Goal: Task Accomplishment & Management: Use online tool/utility

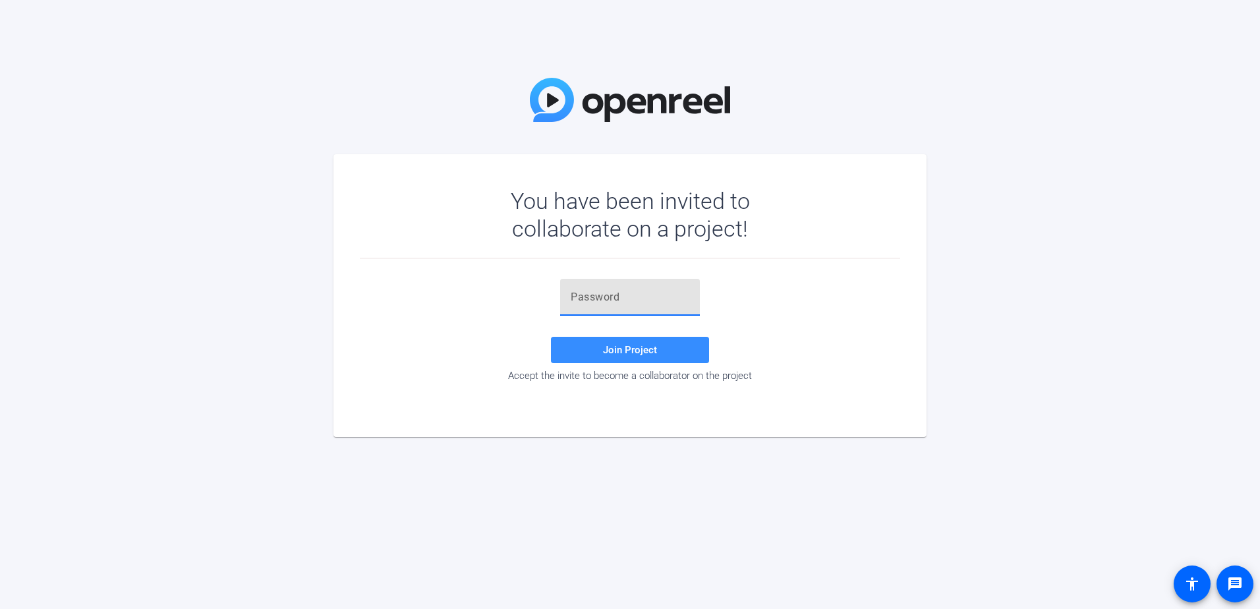
click at [614, 299] on input "text" at bounding box center [630, 297] width 119 height 16
paste input ",@zQNB"
type input ",@zQNB"
click at [628, 337] on span at bounding box center [630, 350] width 158 height 32
click at [596, 294] on input ",@zQNB" at bounding box center [630, 297] width 119 height 16
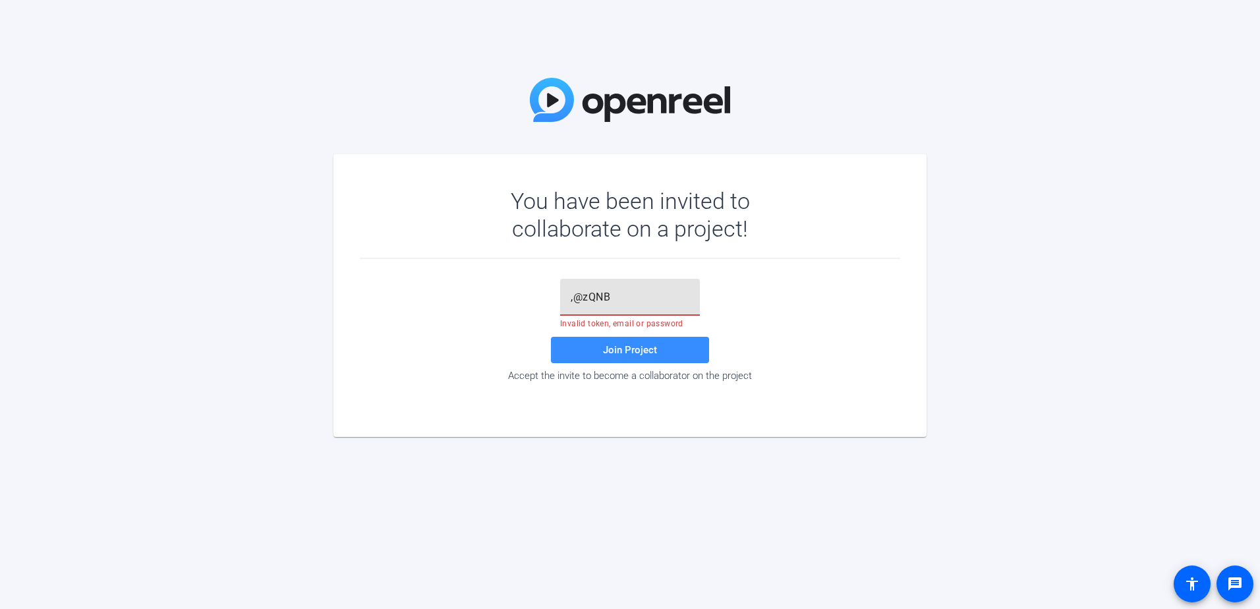
click at [596, 294] on input ",@zQNB" at bounding box center [630, 297] width 119 height 16
paste input ",@zQNB"
type input ",@zQNB"
click at [603, 338] on span at bounding box center [630, 350] width 158 height 32
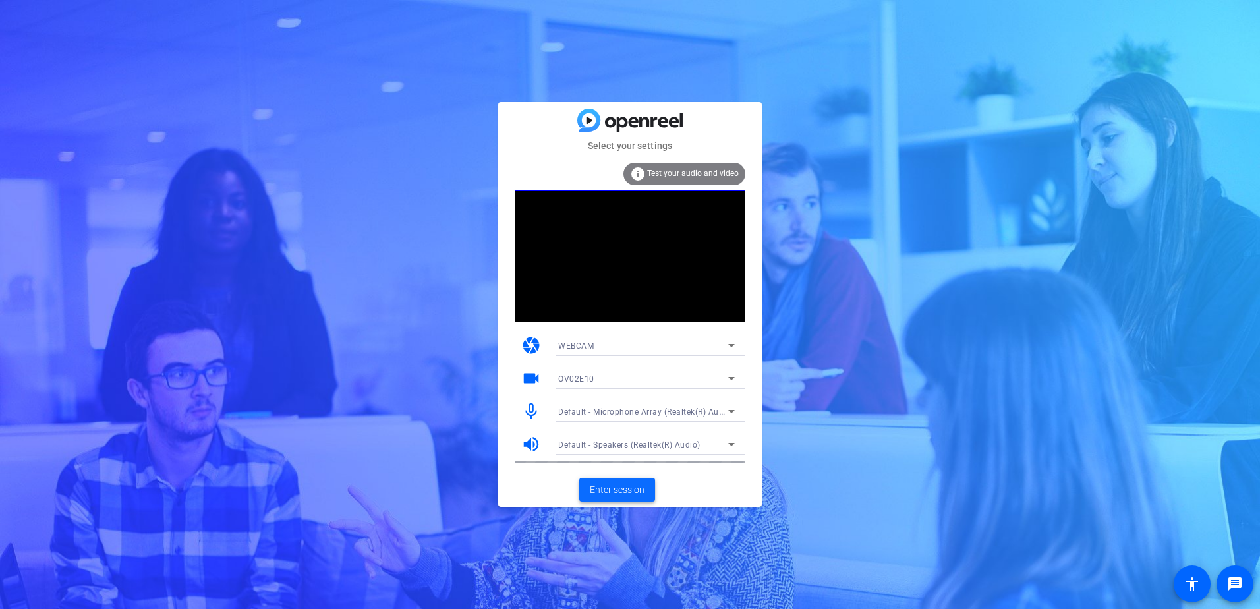
click at [620, 494] on span "Enter session" at bounding box center [617, 490] width 55 height 14
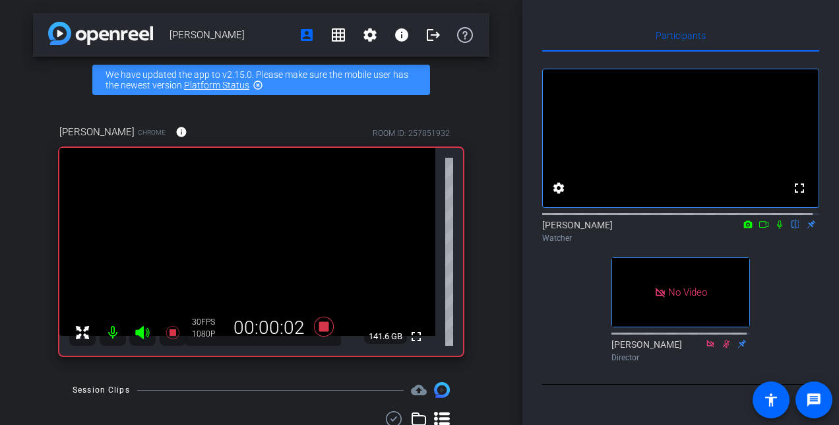
click at [774, 229] on icon at bounding box center [779, 224] width 11 height 9
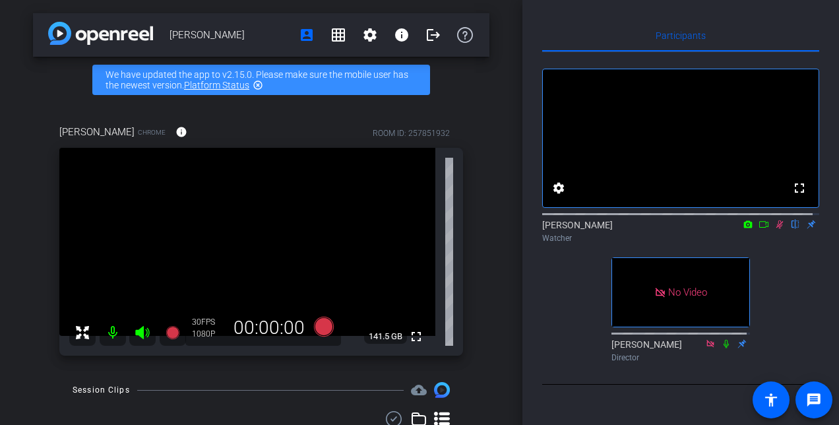
click at [774, 229] on icon at bounding box center [779, 224] width 11 height 9
click at [758, 229] on icon at bounding box center [763, 224] width 11 height 9
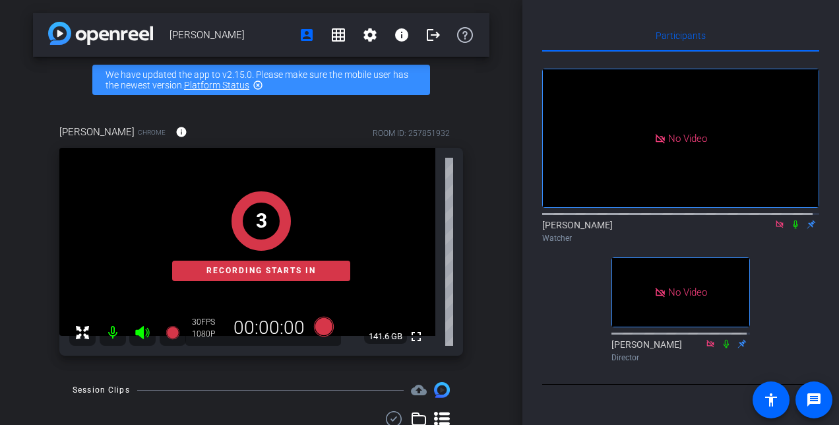
click at [790, 229] on icon at bounding box center [795, 224] width 11 height 9
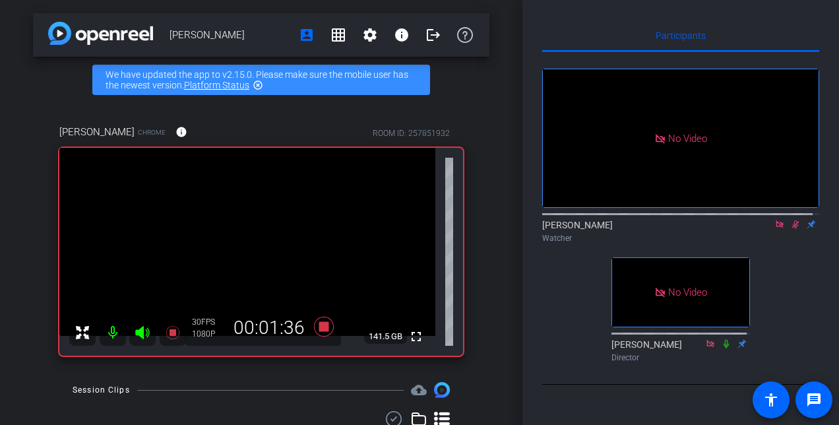
click at [792, 229] on icon at bounding box center [795, 224] width 7 height 9
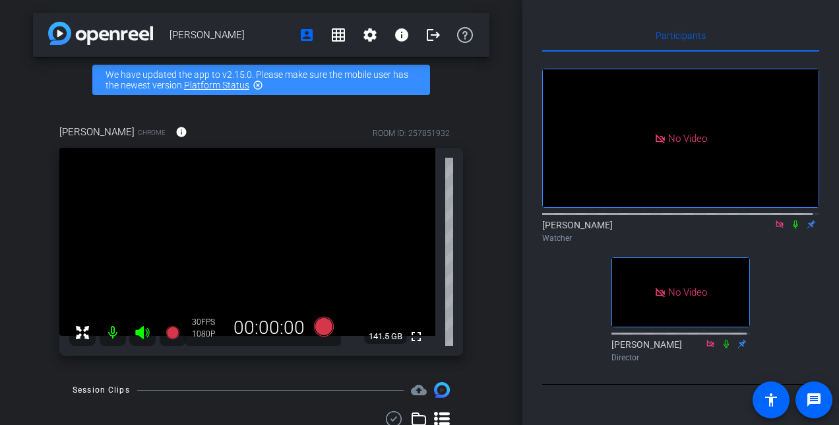
click at [774, 229] on icon at bounding box center [779, 224] width 11 height 9
